Goal: Information Seeking & Learning: Learn about a topic

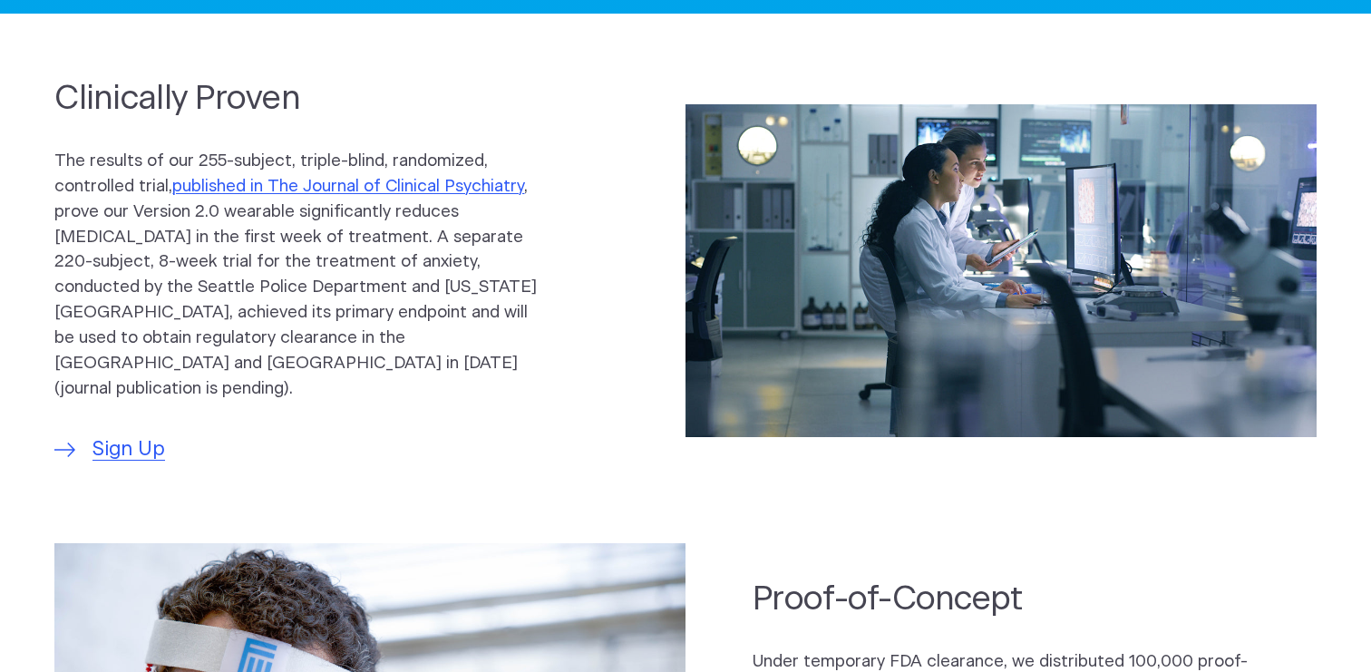
scroll to position [897, 0]
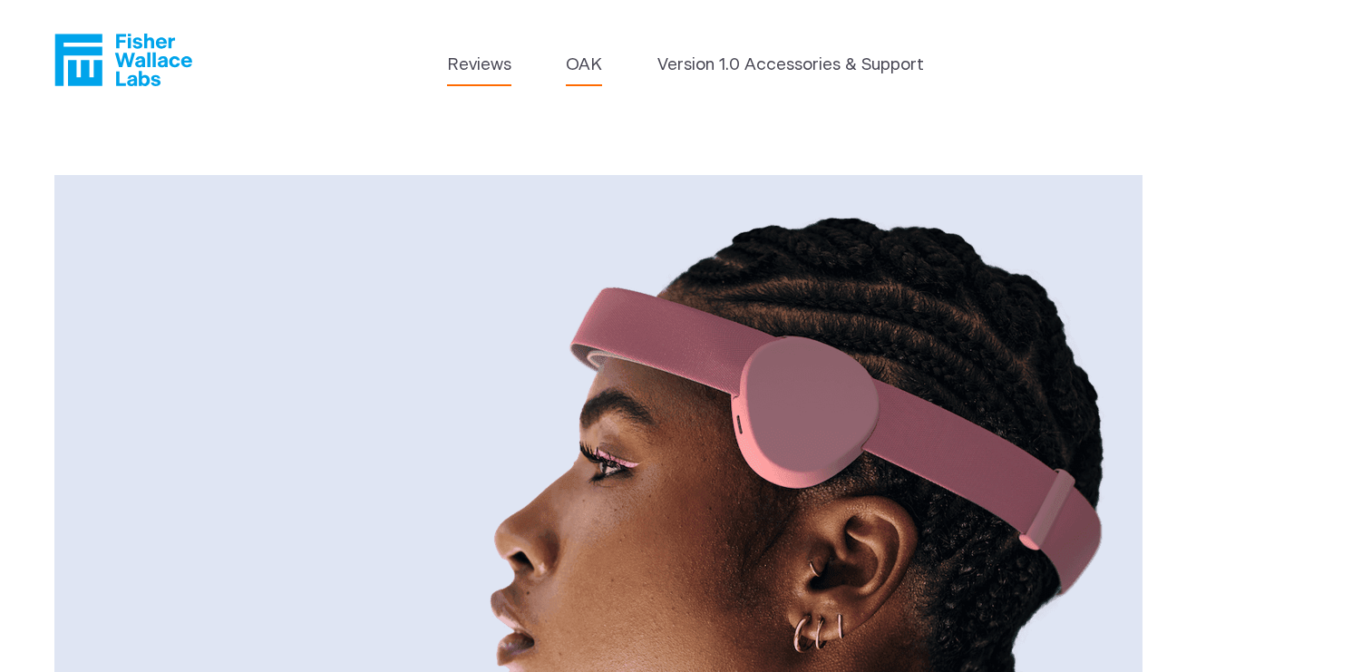
click at [488, 64] on link "Reviews" at bounding box center [479, 65] width 64 height 25
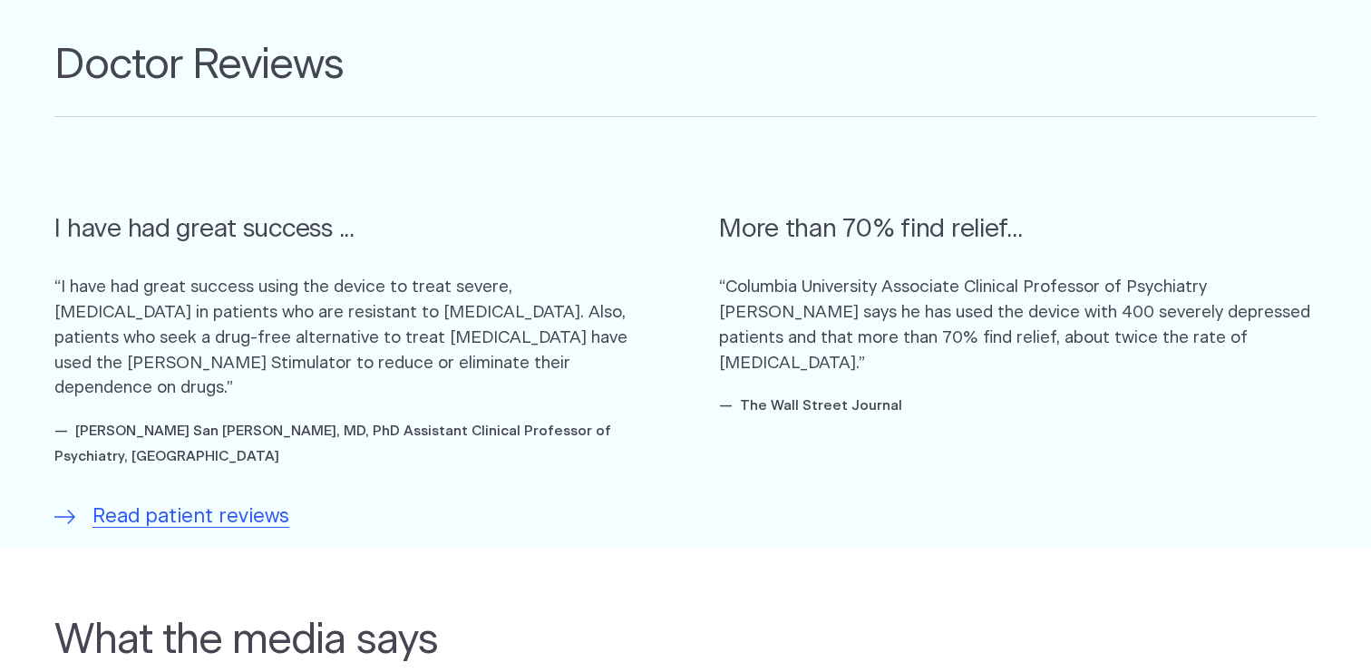
scroll to position [1082, 0]
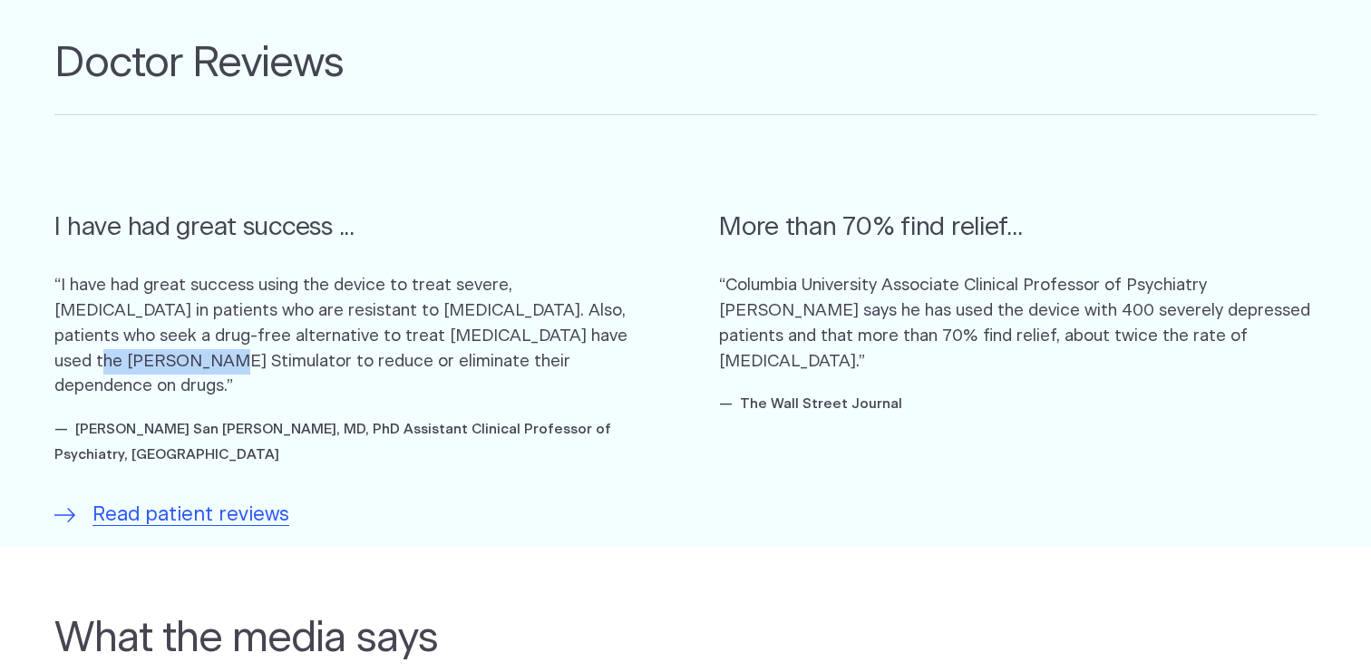
drag, startPoint x: 580, startPoint y: 345, endPoint x: 470, endPoint y: 329, distance: 110.8
click at [470, 329] on p "“I have had great success using the device to treat severe, chronic insomnia in…" at bounding box center [352, 336] width 597 height 126
copy p "Fisher Wallace"
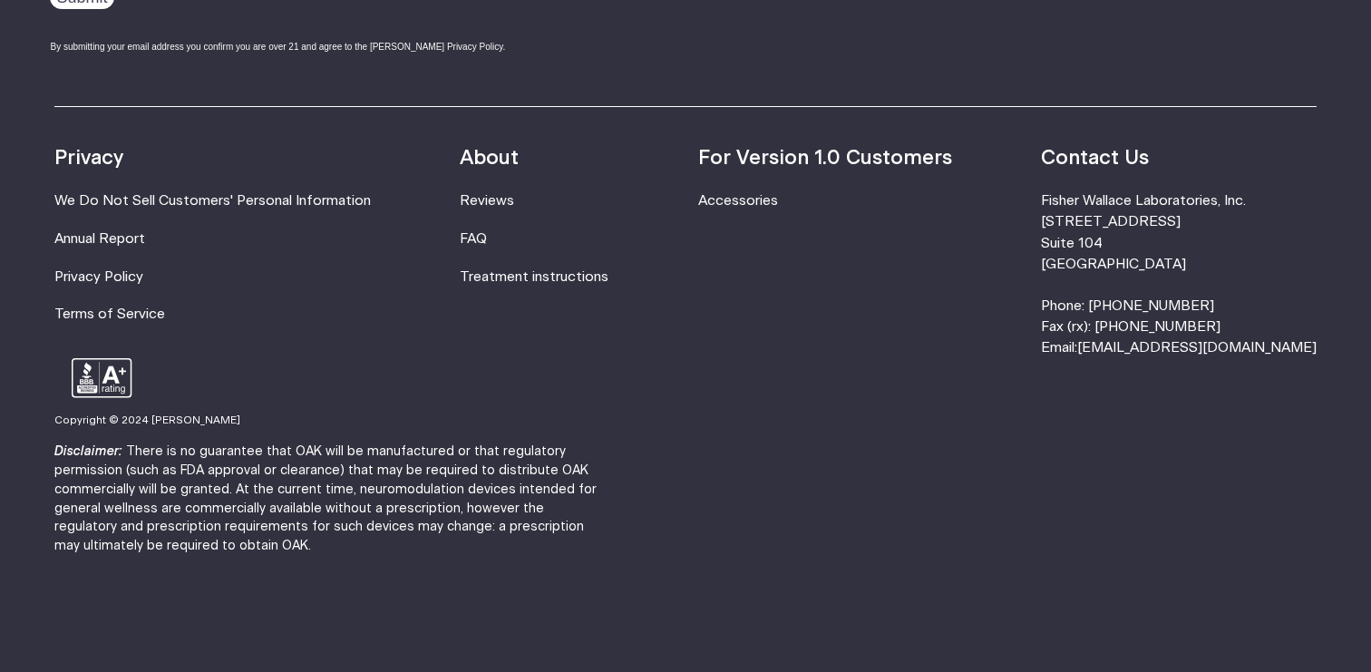
scroll to position [5840, 0]
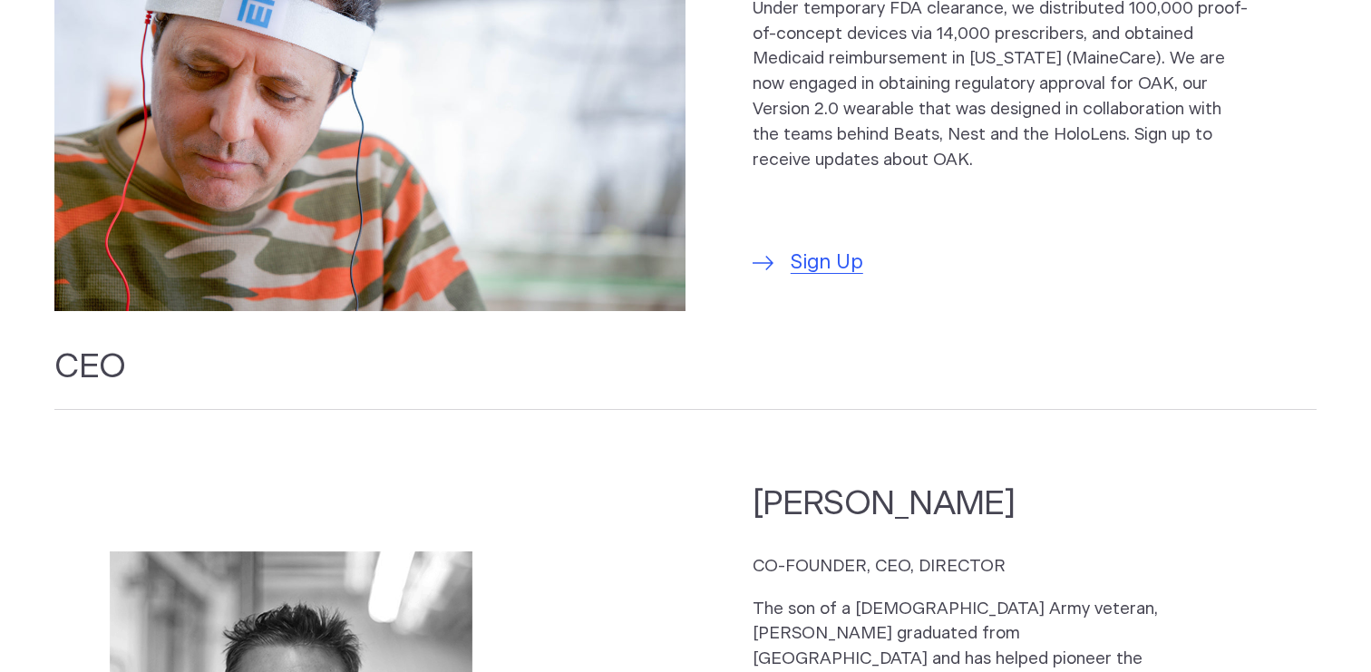
scroll to position [1552, 0]
